Goal: Information Seeking & Learning: Find specific fact

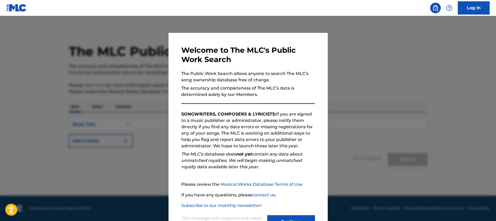
scroll to position [21, 0]
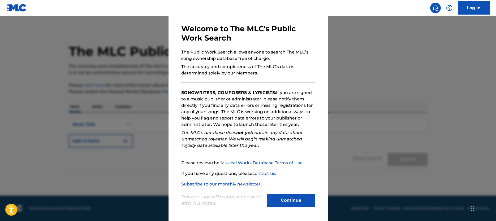
click at [292, 199] on button "Continue" at bounding box center [291, 200] width 48 height 13
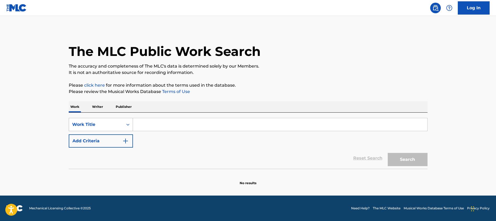
click at [127, 123] on icon "Search Form" at bounding box center [127, 124] width 5 height 5
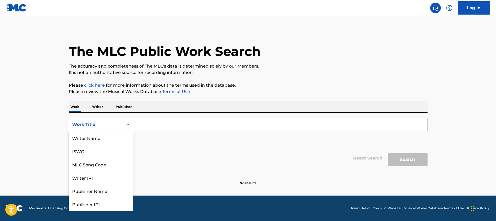
scroll to position [27, 0]
click at [103, 137] on div "MLC Song Code" at bounding box center [101, 137] width 64 height 13
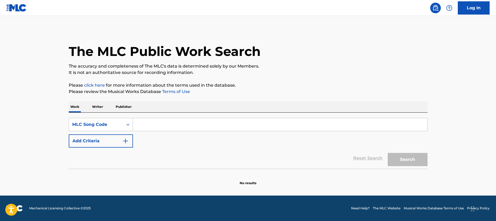
click at [146, 124] on input "Search Form" at bounding box center [280, 124] width 294 height 13
type input "qq1te7"
click at [411, 160] on button "Search" at bounding box center [408, 159] width 40 height 13
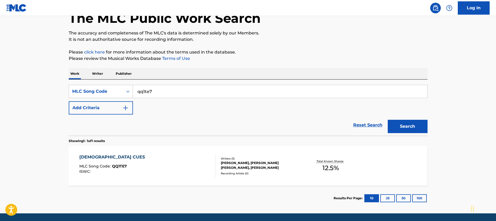
scroll to position [51, 0]
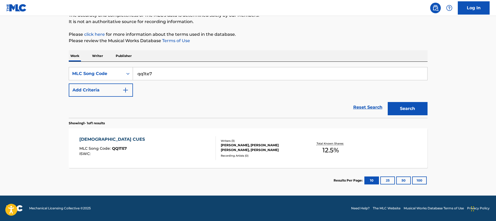
click at [102, 138] on div "QUEER CUES" at bounding box center [113, 139] width 68 height 6
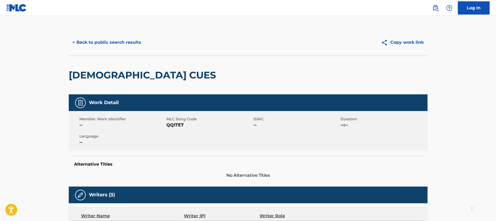
click at [122, 42] on button "< Back to public search results" at bounding box center [107, 42] width 76 height 13
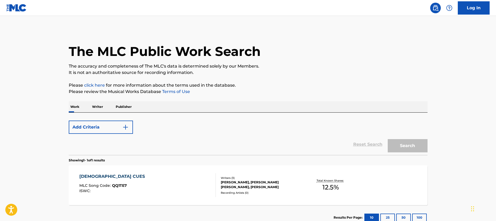
scroll to position [37, 0]
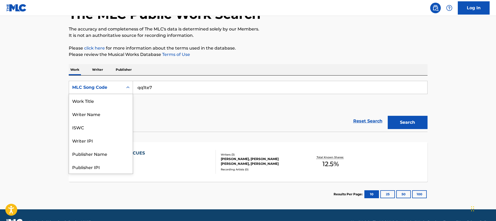
click at [127, 87] on icon "Search Form" at bounding box center [127, 87] width 5 height 5
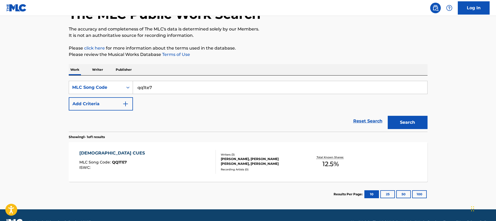
click at [165, 85] on input "qq1te7" at bounding box center [280, 87] width 294 height 13
click at [125, 102] on img "Search Form" at bounding box center [125, 104] width 6 height 6
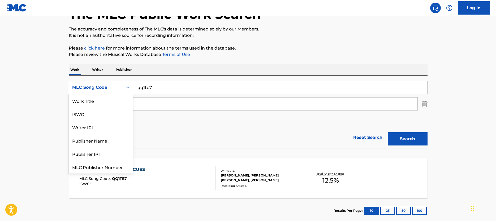
click at [127, 86] on icon "Search Form" at bounding box center [127, 87] width 5 height 5
click at [143, 67] on div "Work Writer Publisher" at bounding box center [248, 69] width 359 height 11
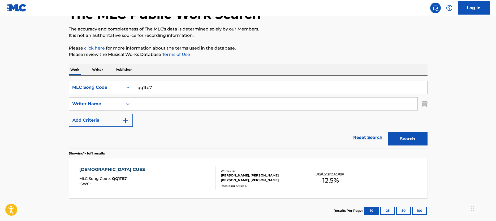
click at [94, 69] on p "Writer" at bounding box center [98, 69] width 14 height 11
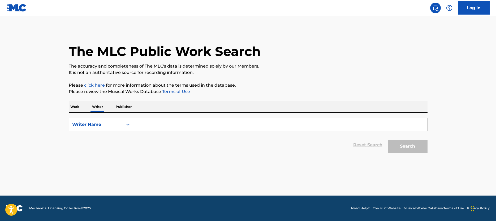
click at [130, 124] on icon "Search Form" at bounding box center [127, 124] width 5 height 5
click at [126, 34] on div "The MLC Public Work Search" at bounding box center [248, 48] width 359 height 39
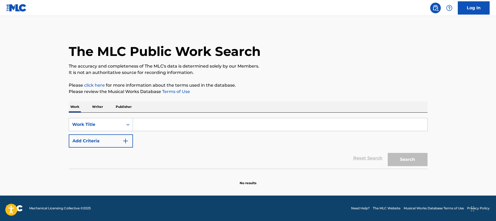
click at [147, 126] on input "Search Form" at bounding box center [280, 124] width 294 height 13
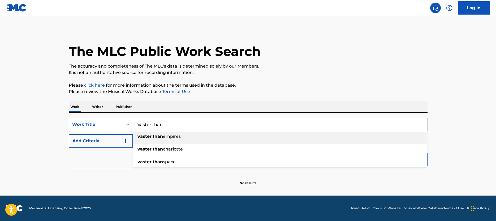
click at [162, 136] on strong "than" at bounding box center [158, 136] width 10 height 5
type input "vaster than empires"
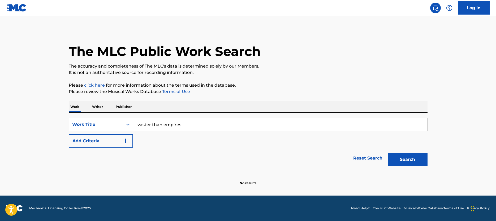
click at [409, 159] on button "Search" at bounding box center [408, 159] width 40 height 13
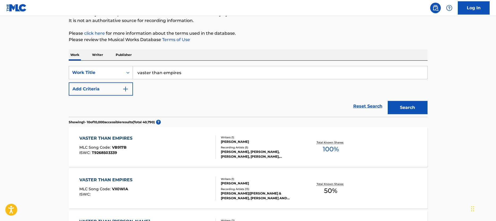
scroll to position [34, 0]
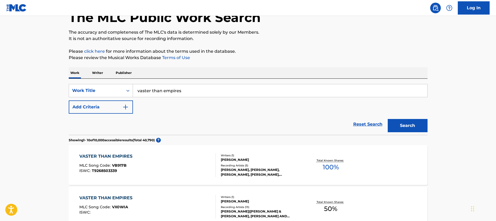
click at [123, 106] on img "Search Form" at bounding box center [125, 107] width 6 height 6
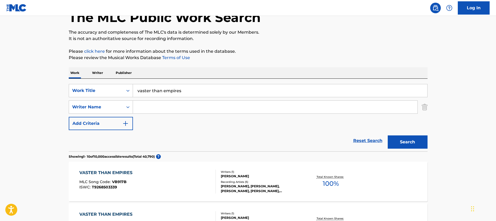
click at [145, 107] on input "Search Form" at bounding box center [275, 107] width 285 height 13
click at [410, 141] on button "Search" at bounding box center [408, 142] width 40 height 13
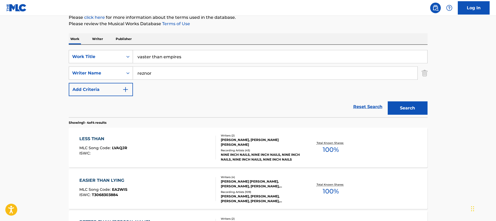
scroll to position [14, 0]
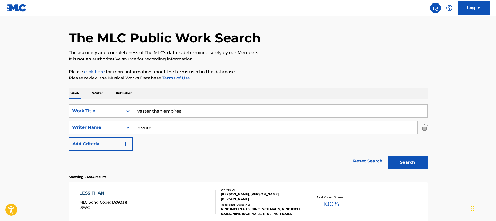
drag, startPoint x: 156, startPoint y: 128, endPoint x: 86, endPoint y: 111, distance: 71.8
click at [133, 121] on input "reznor" at bounding box center [275, 127] width 285 height 13
type input "[PERSON_NAME]"
click at [409, 163] on button "Search" at bounding box center [408, 162] width 40 height 13
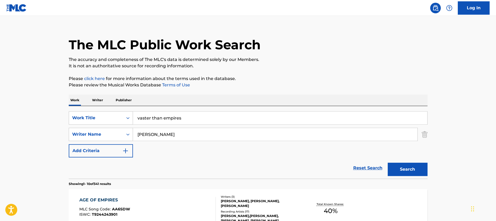
scroll to position [0, 0]
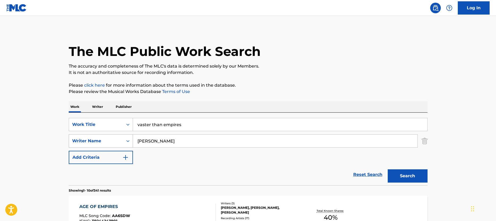
click at [128, 141] on icon "Search Form" at bounding box center [127, 141] width 5 height 5
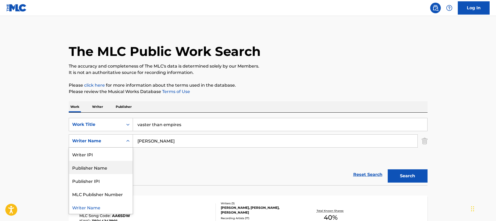
click at [112, 168] on div "Publisher Name" at bounding box center [101, 167] width 64 height 13
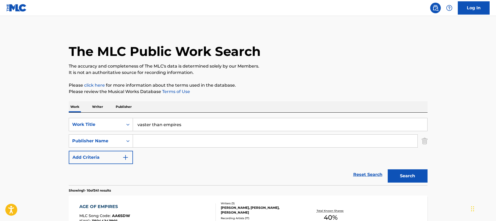
click at [143, 136] on input "Search Form" at bounding box center [275, 141] width 285 height 13
click at [142, 141] on input "Search Form" at bounding box center [275, 141] width 285 height 13
type input "cloudcover"
click at [405, 177] on button "Search" at bounding box center [408, 176] width 40 height 13
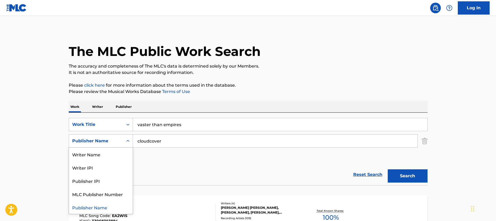
click at [128, 140] on icon "Search Form" at bounding box center [127, 141] width 5 height 5
drag, startPoint x: 33, startPoint y: 18, endPoint x: 25, endPoint y: 1, distance: 18.5
click at [33, 17] on main "The MLC Public Work Search The accuracy and completeness of The MLC's data is d…" at bounding box center [248, 160] width 496 height 289
